Goal: Find contact information: Find contact information

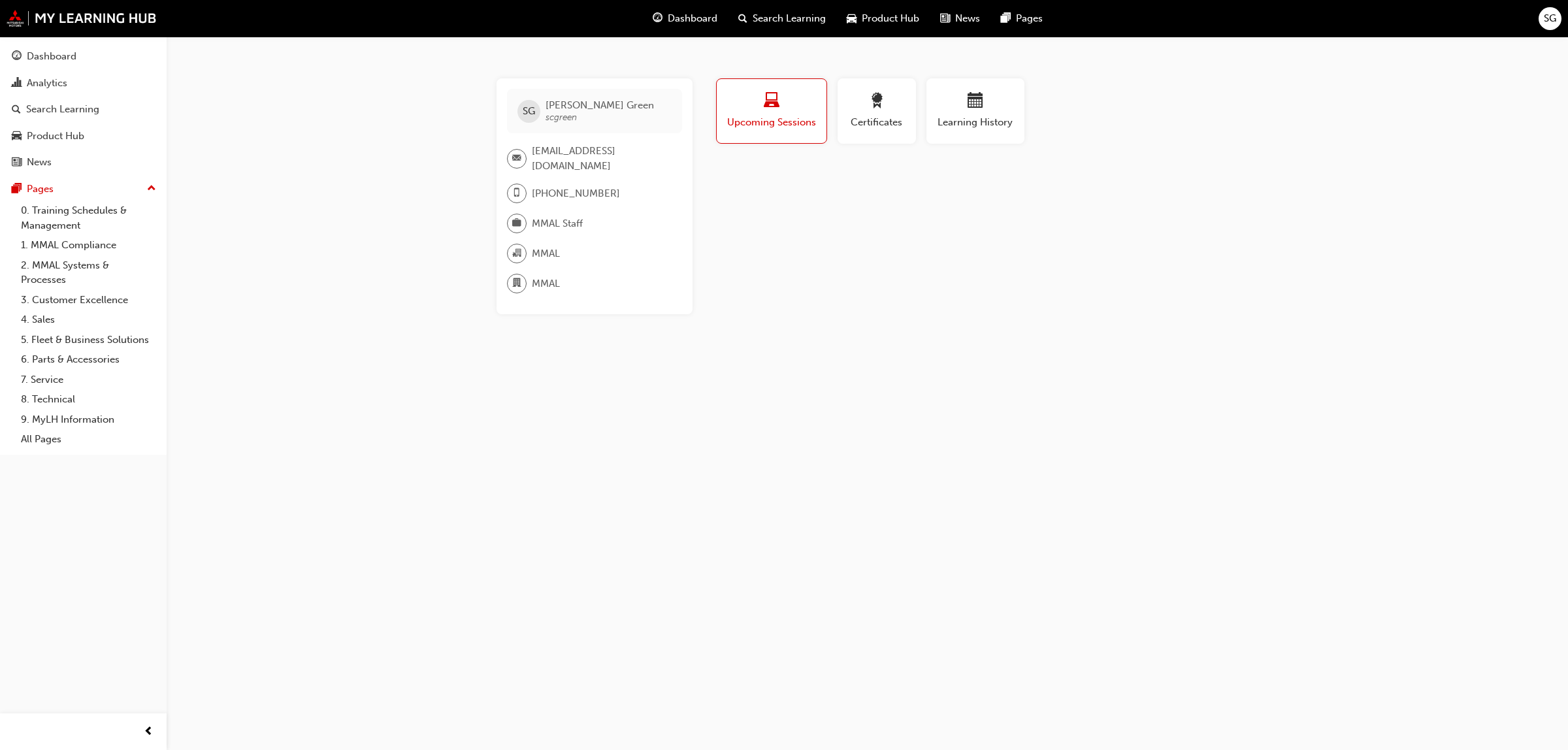
click at [436, 264] on div "SG Scott Green scgreen scgreen@mmal.com.au +61 429 558 362 MMAL Staff MMAL MMAL…" at bounding box center [784, 375] width 1568 height 750
click at [338, 154] on div "SG Scott Green scgreen scgreen@mmal.com.au +61 429 558 362 MMAL Staff MMAL MMAL…" at bounding box center [784, 375] width 1568 height 750
click at [340, 148] on div "SG Scott Green scgreen scgreen@mmal.com.au +61 429 558 362 MMAL Staff MMAL MMAL…" at bounding box center [784, 375] width 1568 height 750
click at [196, 147] on div "SG Scott Green scgreen scgreen@mmal.com.au +61 429 558 362 MMAL Staff MMAL MMAL…" at bounding box center [784, 375] width 1568 height 750
drag, startPoint x: 283, startPoint y: 2, endPoint x: 1457, endPoint y: 328, distance: 1218.4
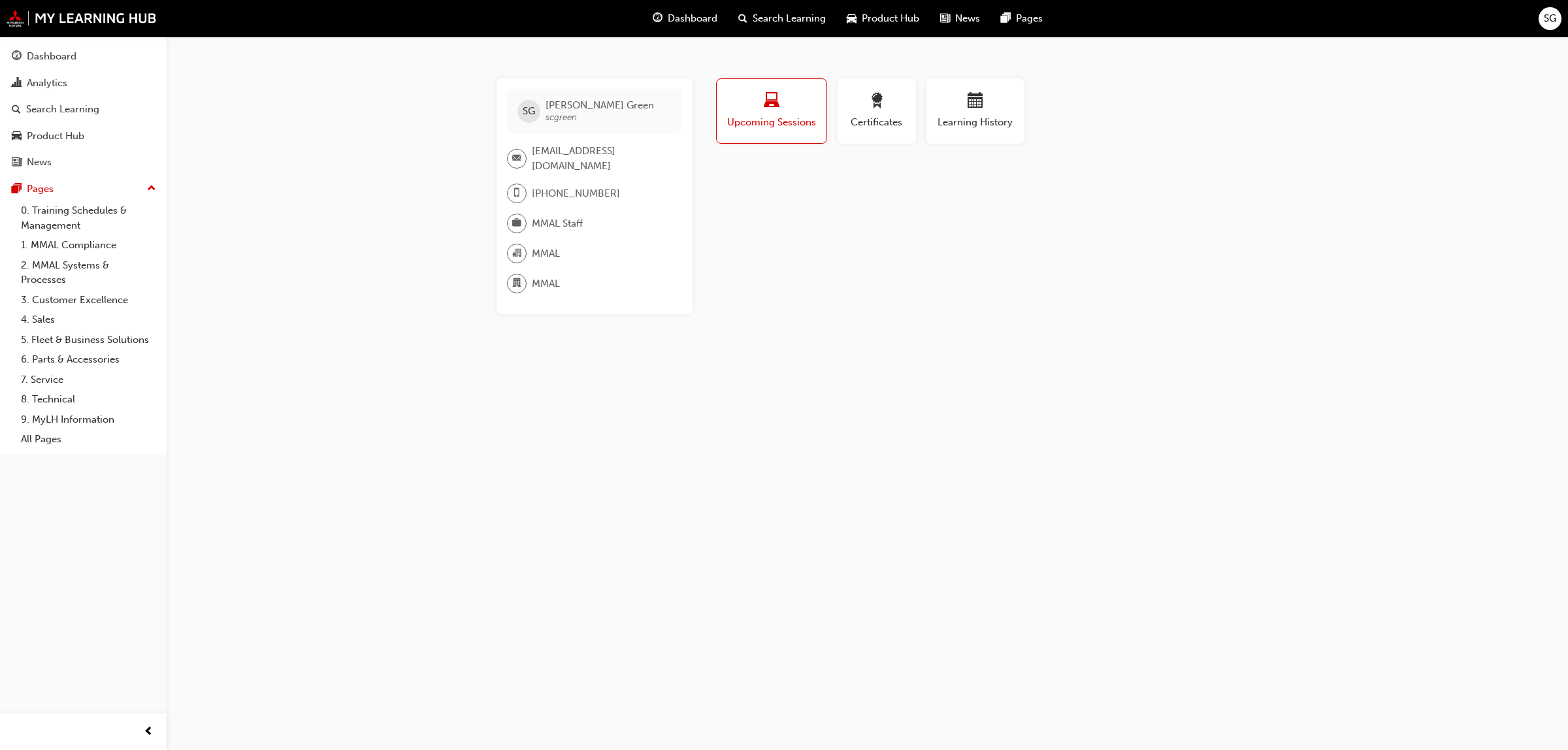
click at [1457, 328] on div "SG Scott Green scgreen scgreen@mmal.com.au +61 429 558 362 MMAL Staff MMAL MMAL…" at bounding box center [784, 375] width 1568 height 750
